Goal: Navigation & Orientation: Find specific page/section

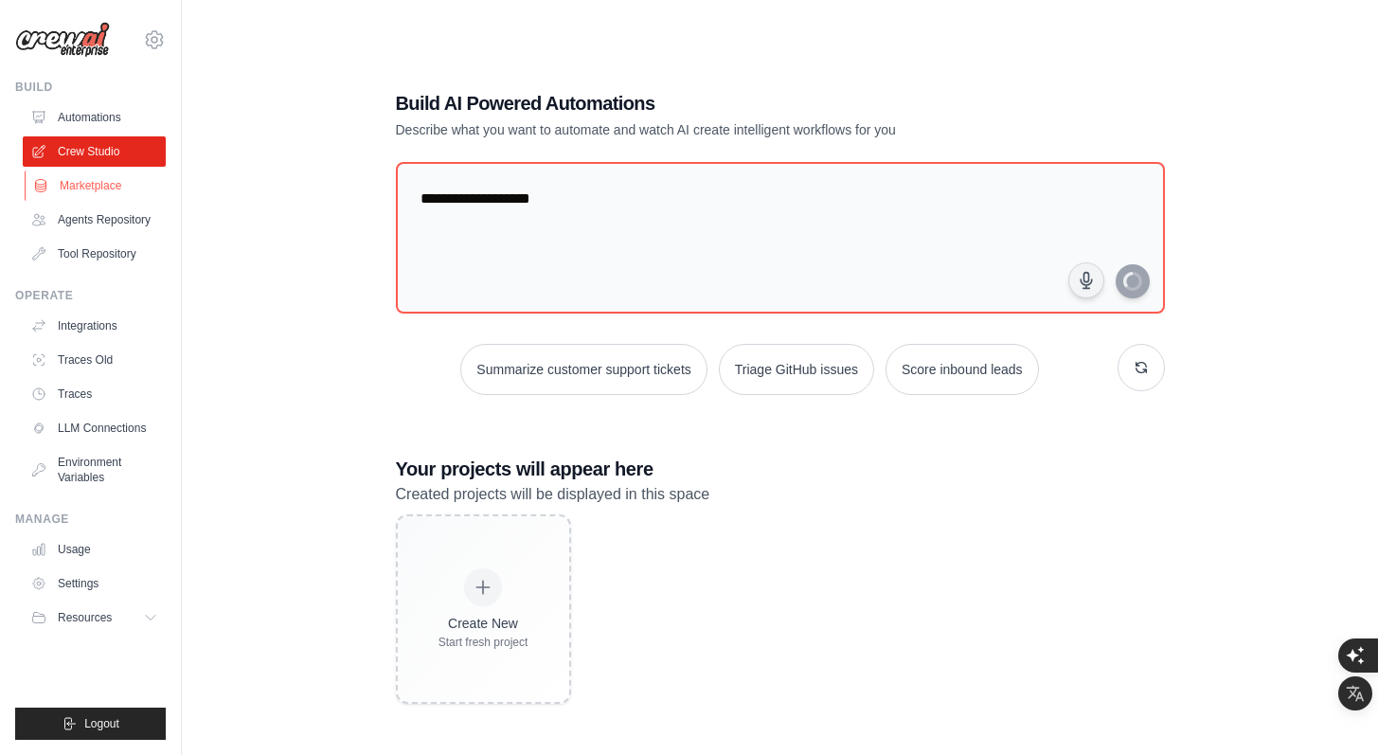
click at [112, 188] on link "Marketplace" at bounding box center [96, 185] width 143 height 30
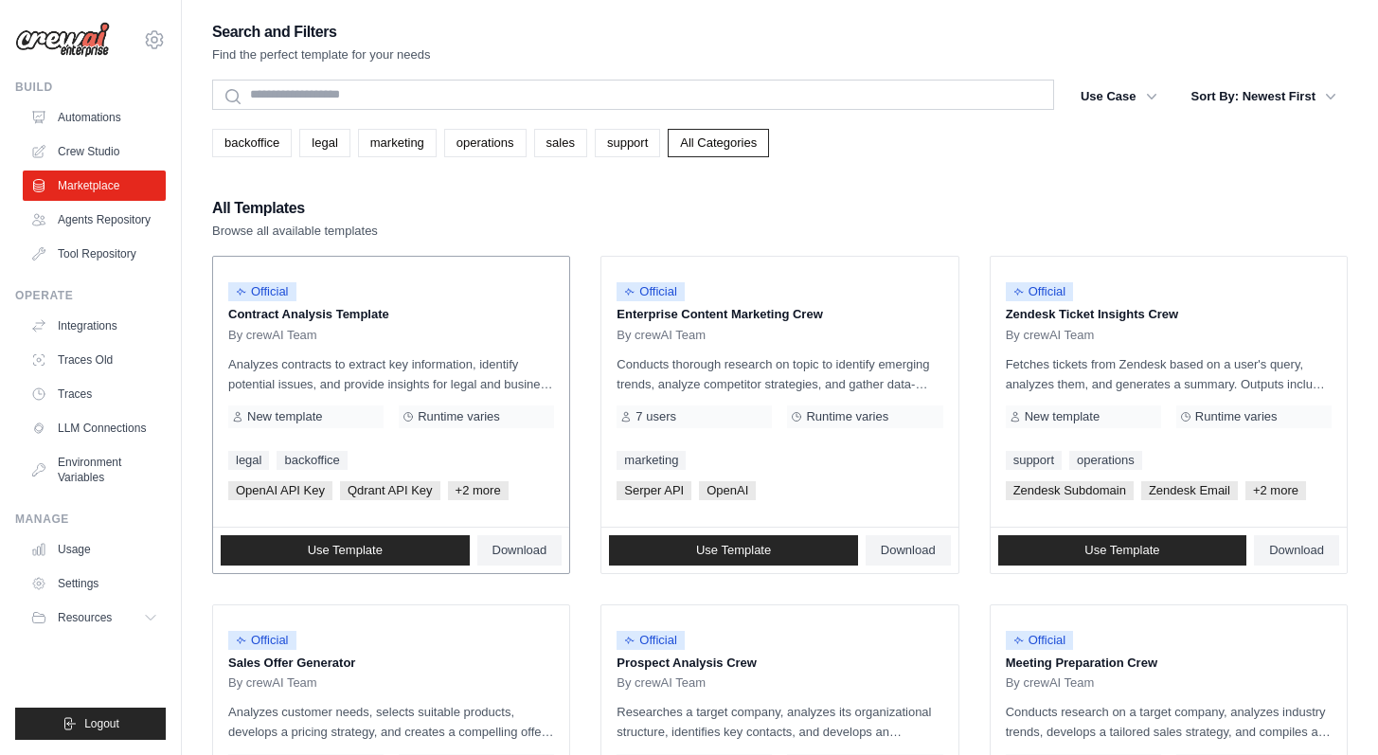
click at [468, 370] on p "Analyzes contracts to extract key information, identify potential issues, and p…" at bounding box center [391, 374] width 326 height 40
click at [351, 378] on p "Analyzes contracts to extract key information, identify potential issues, and p…" at bounding box center [391, 374] width 326 height 40
click at [262, 302] on div "Official" at bounding box center [262, 292] width 68 height 26
click at [379, 269] on div "Official Contract Analysis Template By crewAI Team Analyzes contracts to extrac…" at bounding box center [391, 392] width 356 height 270
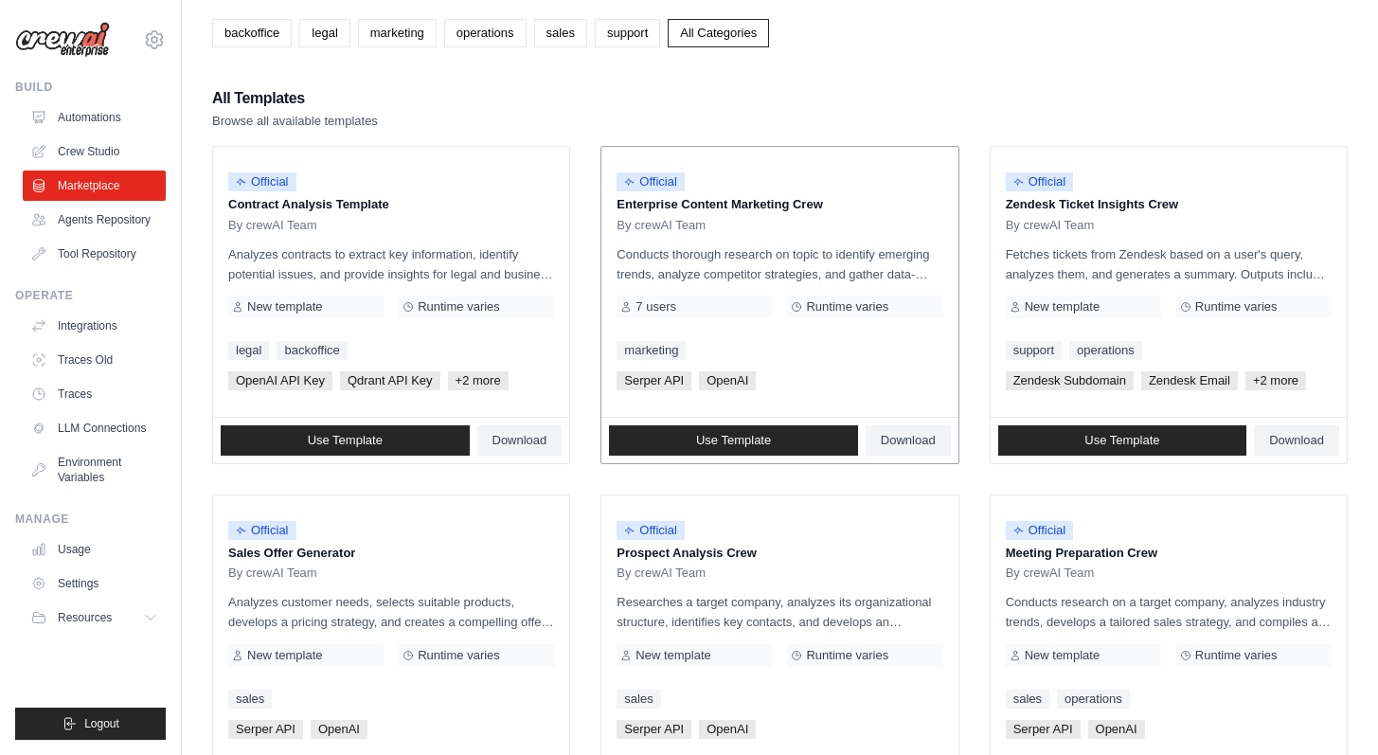
scroll to position [118, 0]
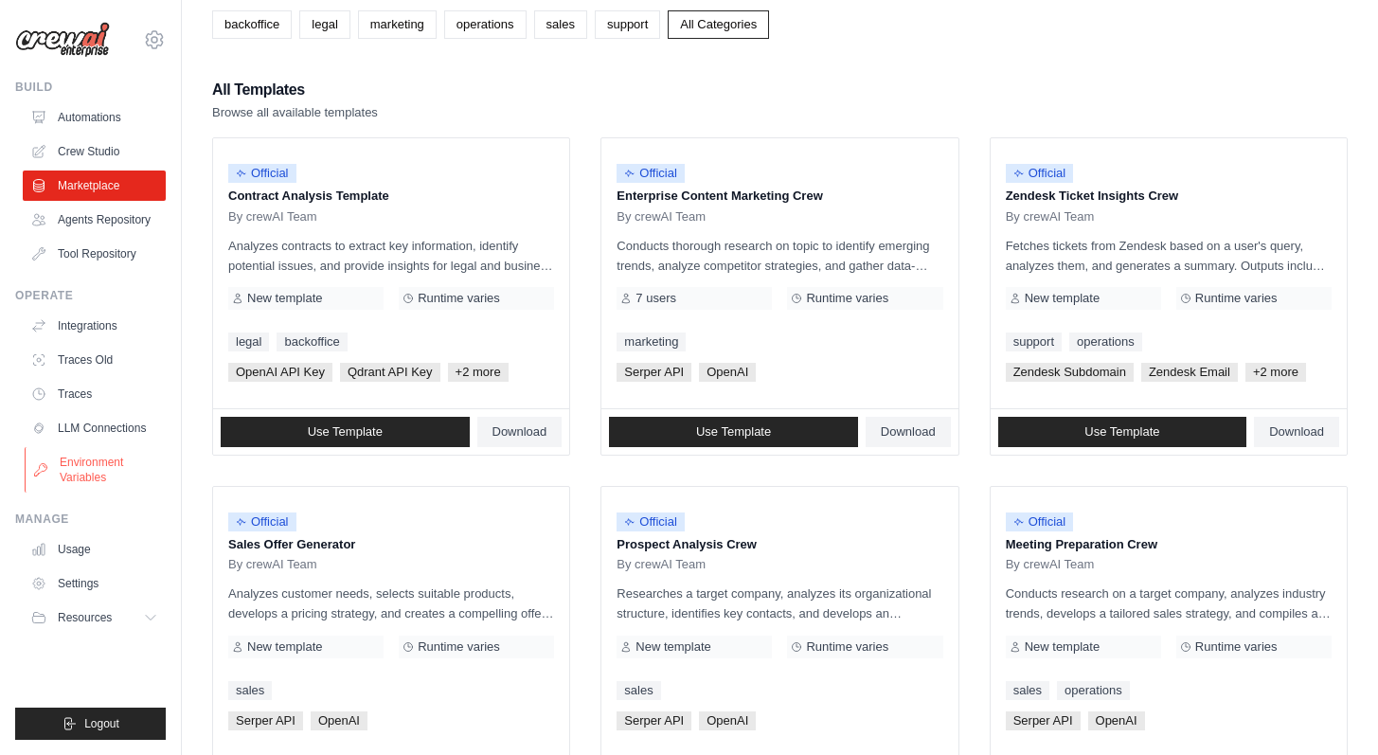
click at [110, 462] on link "Environment Variables" at bounding box center [96, 469] width 143 height 45
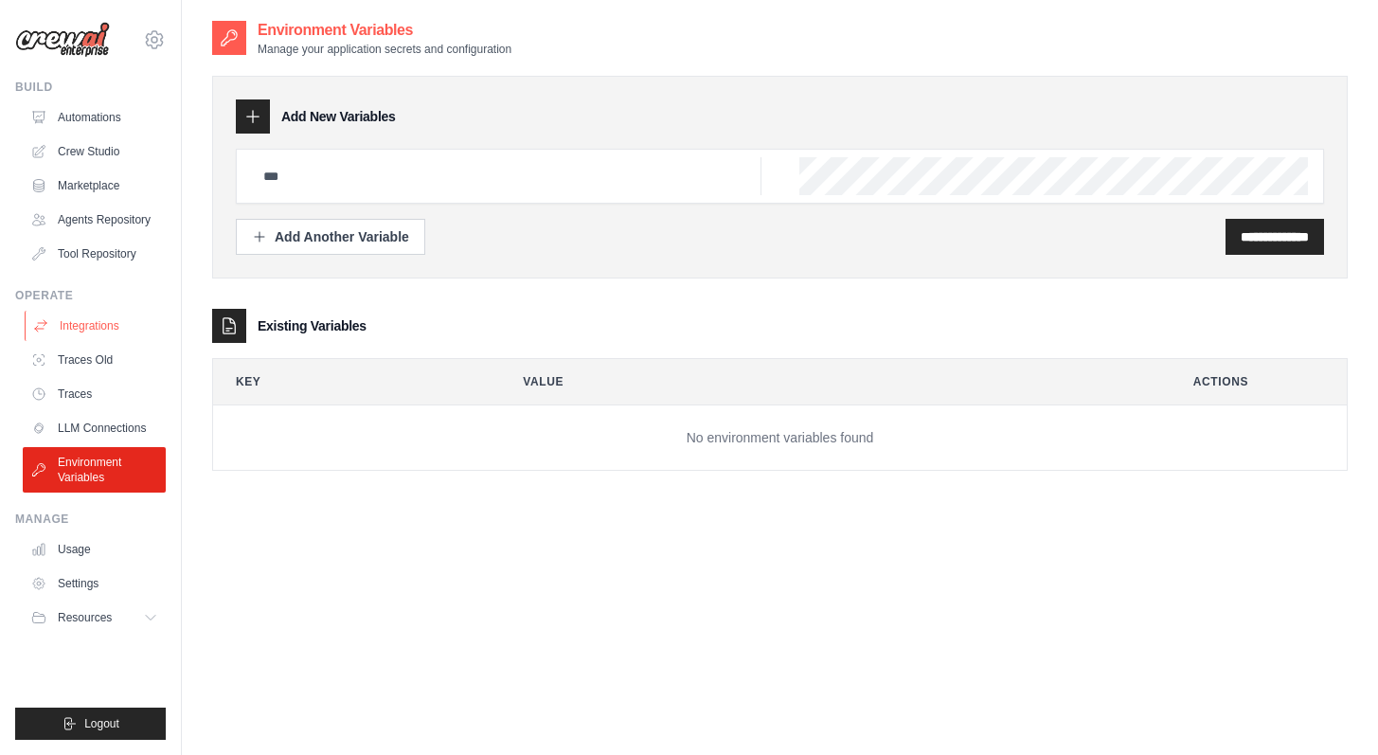
click at [107, 323] on link "Integrations" at bounding box center [96, 326] width 143 height 30
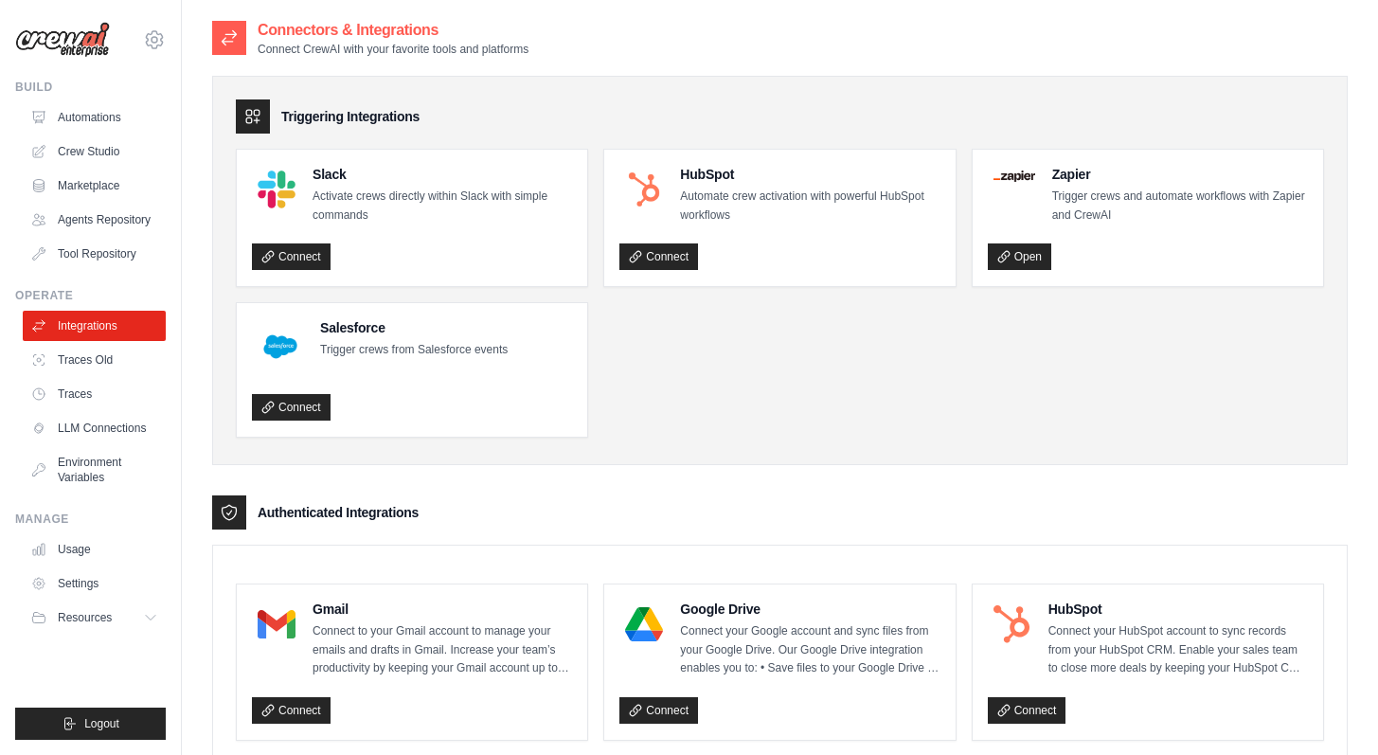
click at [917, 362] on ul "Slack Activate crews directly within Slack with simple commands Connect HubSpot…" at bounding box center [780, 293] width 1088 height 289
